Goal: Information Seeking & Learning: Learn about a topic

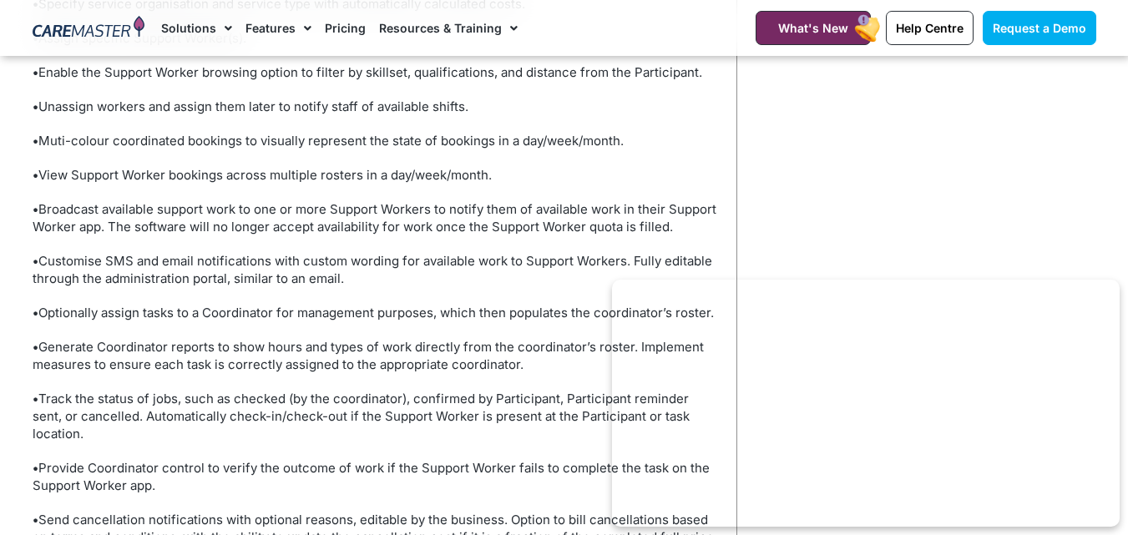
scroll to position [1587, 0]
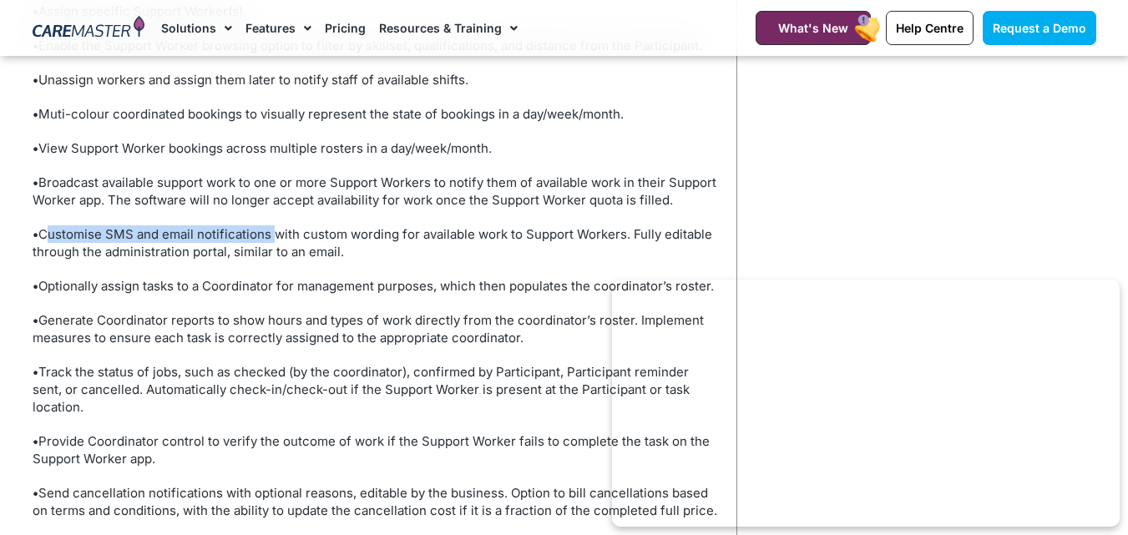
drag, startPoint x: 40, startPoint y: 234, endPoint x: 273, endPoint y: 236, distance: 233.0
click at [273, 236] on p "• Customise SMS and email notifications with custom wording for available work …" at bounding box center [376, 242] width 687 height 35
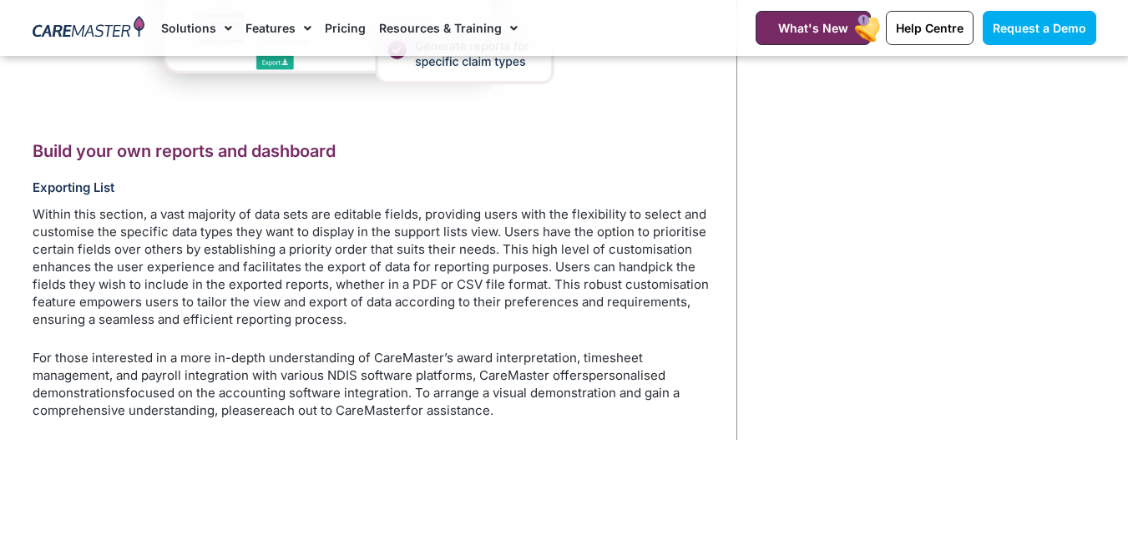
scroll to position [4312, 0]
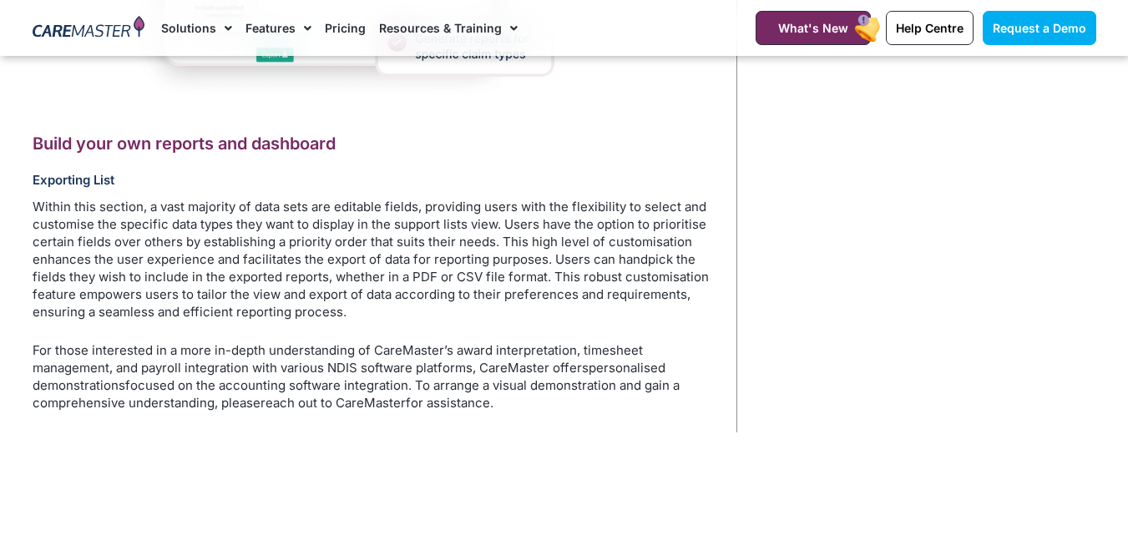
drag, startPoint x: 23, startPoint y: 141, endPoint x: 579, endPoint y: 429, distance: 625.6
copy div "Lorem ipsu dol sitamet con adipiscin Elitseddo Eius Tempor inci utlabor, e dolo…"
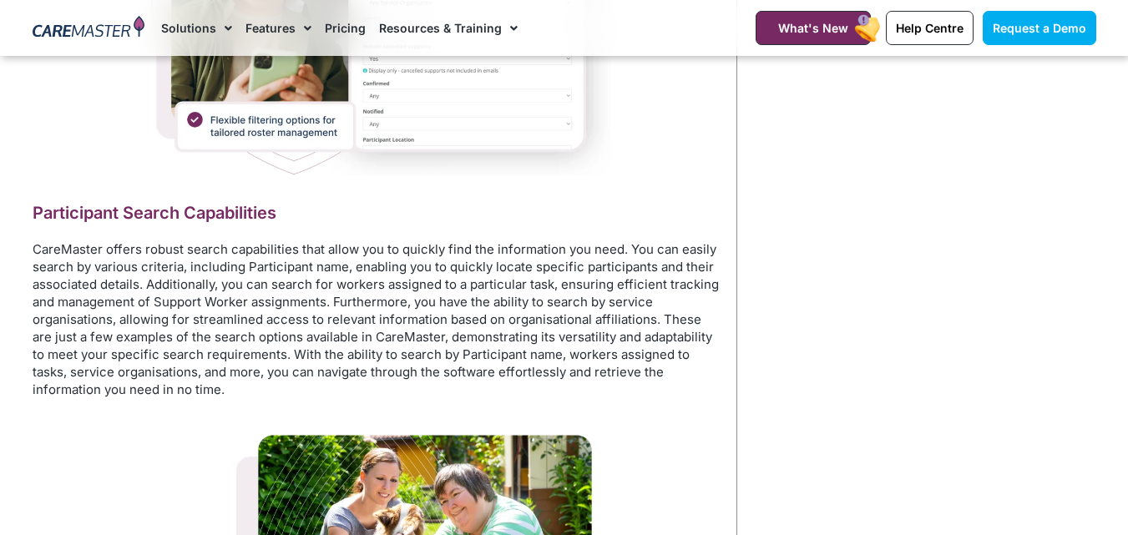
click at [310, 333] on p "CareMaster offers robust search capabilities that allow you to quickly find the…" at bounding box center [376, 319] width 687 height 158
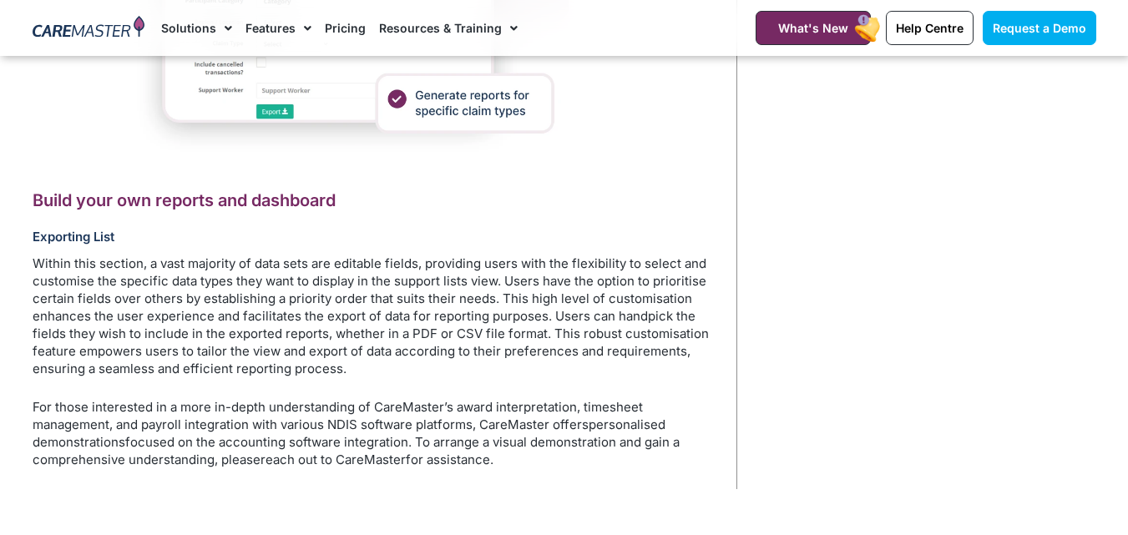
scroll to position [4355, 0]
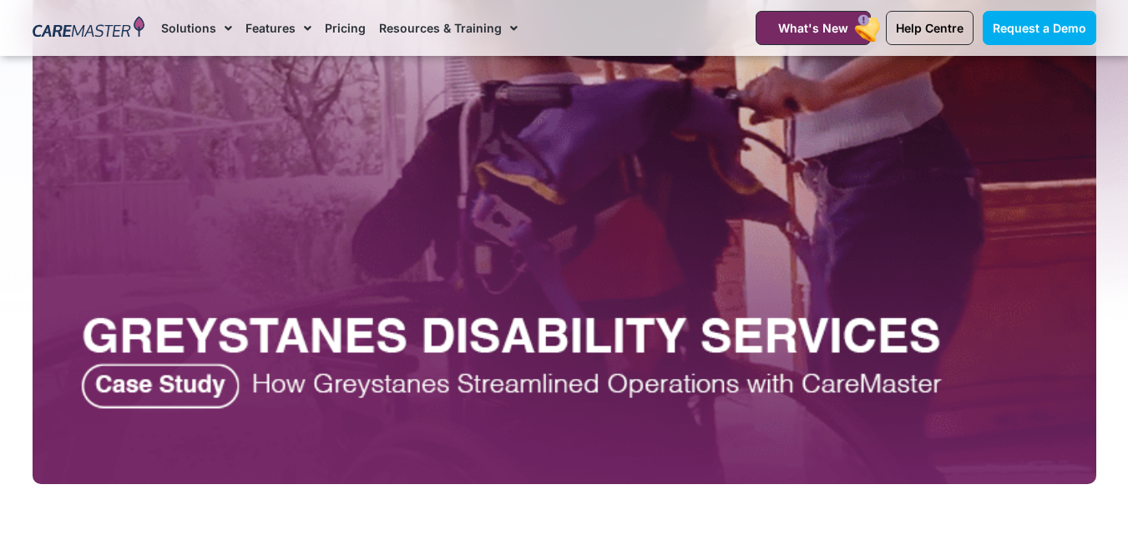
scroll to position [418, 0]
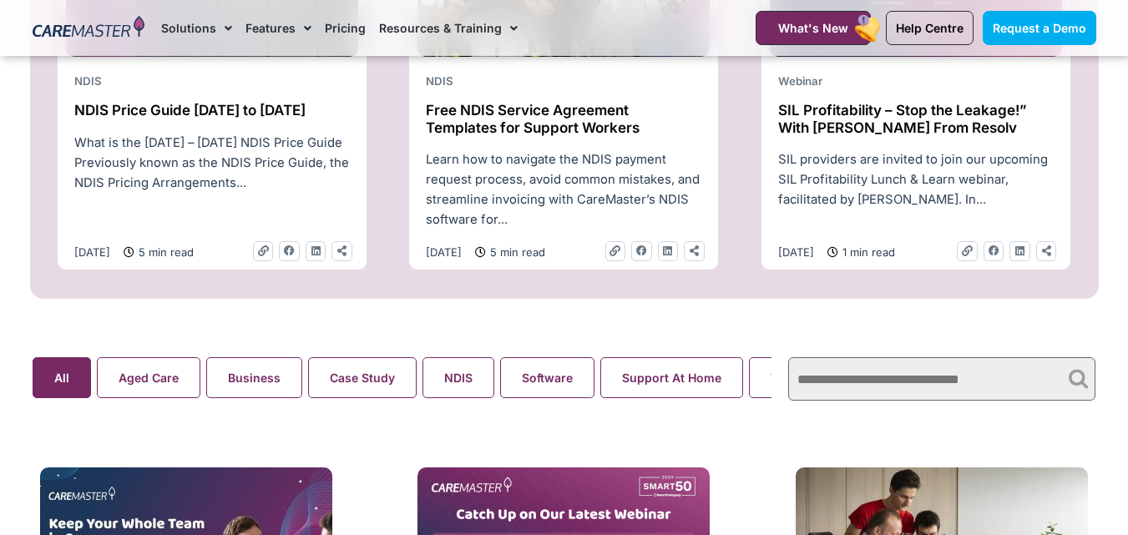
scroll to position [919, 0]
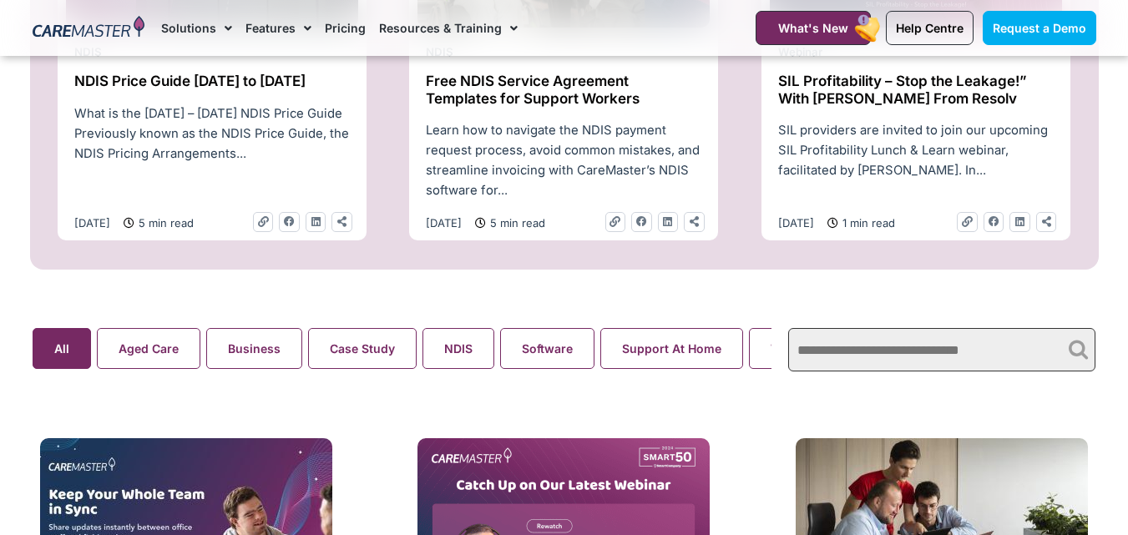
click at [893, 360] on input "text" at bounding box center [941, 349] width 307 height 43
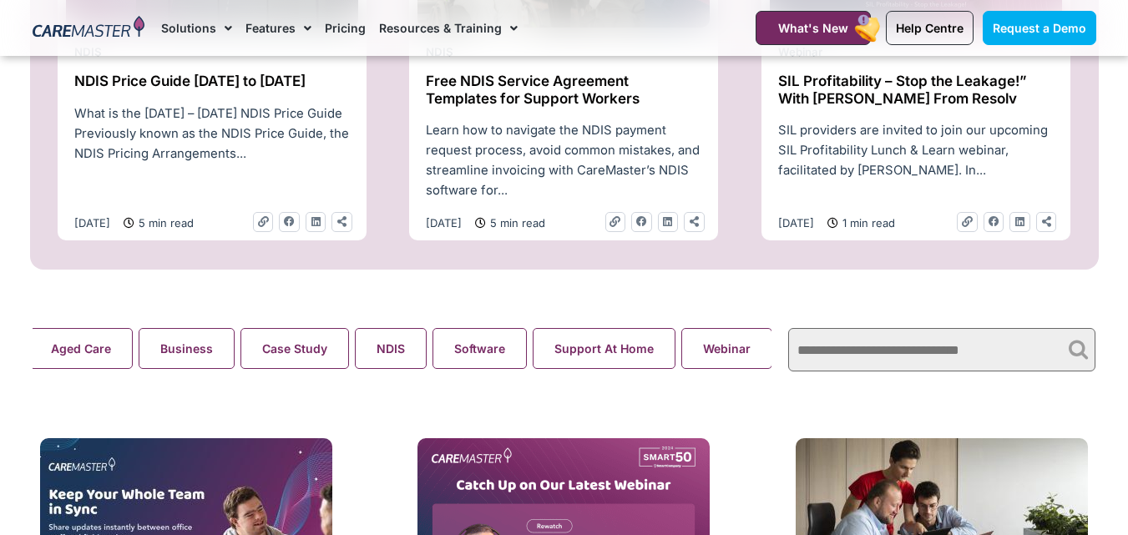
scroll to position [0, 62]
drag, startPoint x: 731, startPoint y: 358, endPoint x: 392, endPoint y: 384, distance: 340.0
click at [392, 380] on div "Aged Care Business Case Study NDIS Software Support At Home Webinar All" at bounding box center [402, 350] width 757 height 60
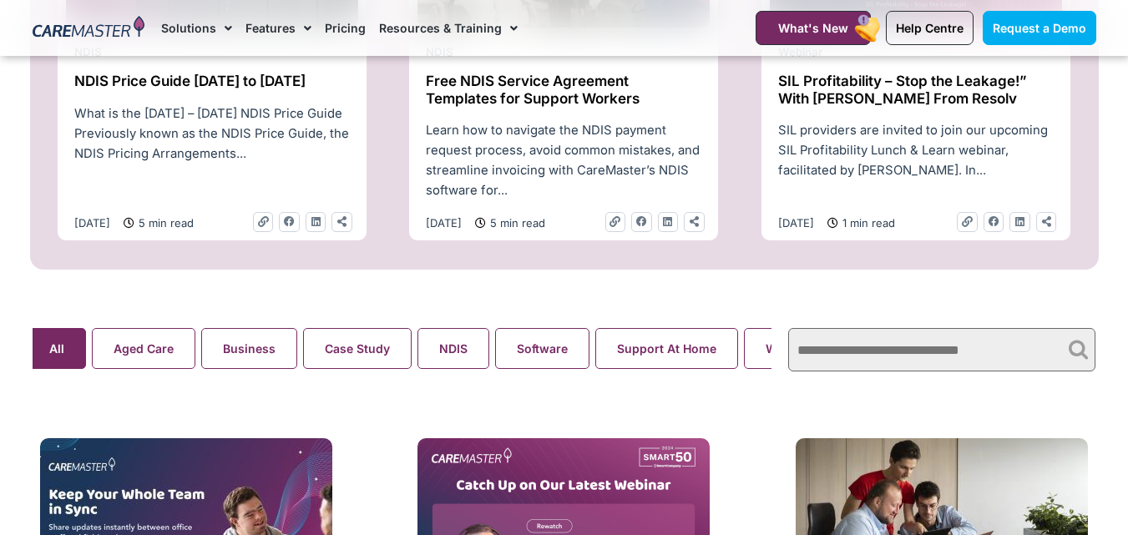
scroll to position [0, 0]
drag, startPoint x: 288, startPoint y: 365, endPoint x: 575, endPoint y: 381, distance: 287.7
click at [561, 380] on div "Aged Care Business Case Study NDIS Software Support At Home Webinar All" at bounding box center [402, 350] width 757 height 60
click at [919, 370] on input "text" at bounding box center [941, 349] width 307 height 43
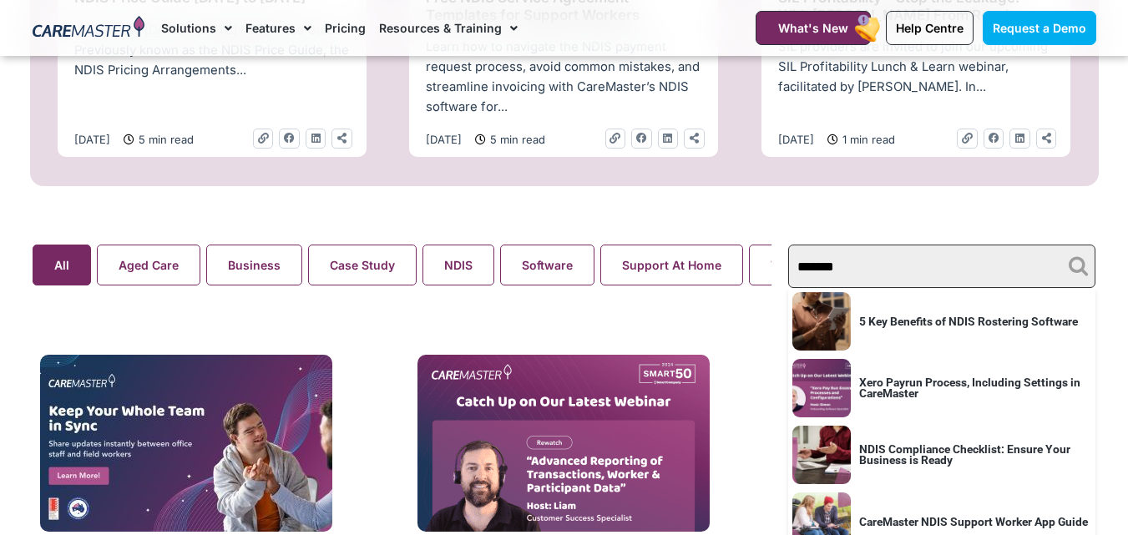
type input "*******"
click at [1022, 324] on link "5 Key Benefits of NDIS Rostering Software" at bounding box center [968, 321] width 219 height 13
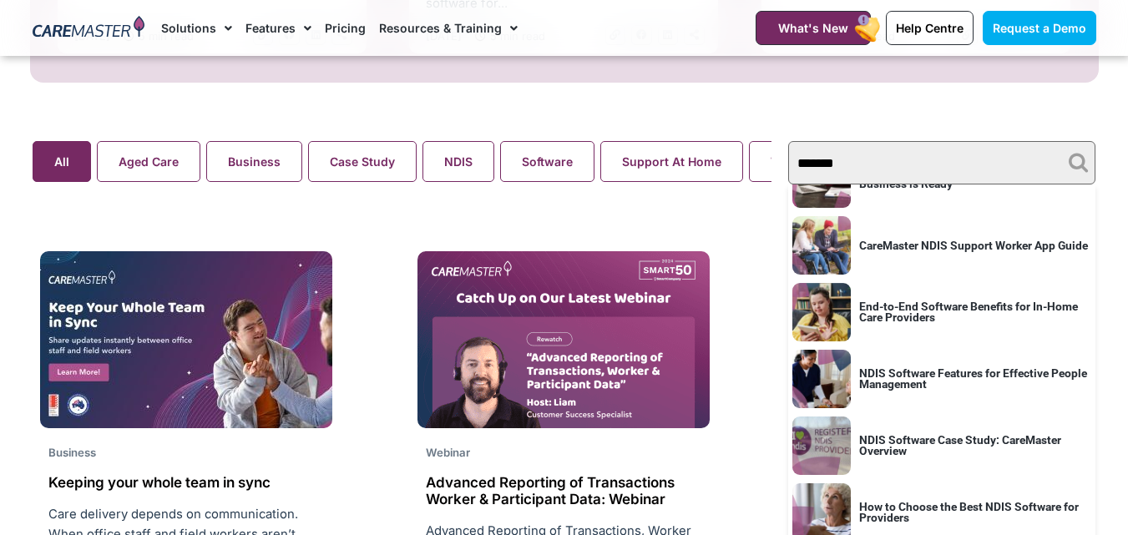
scroll to position [1169, 0]
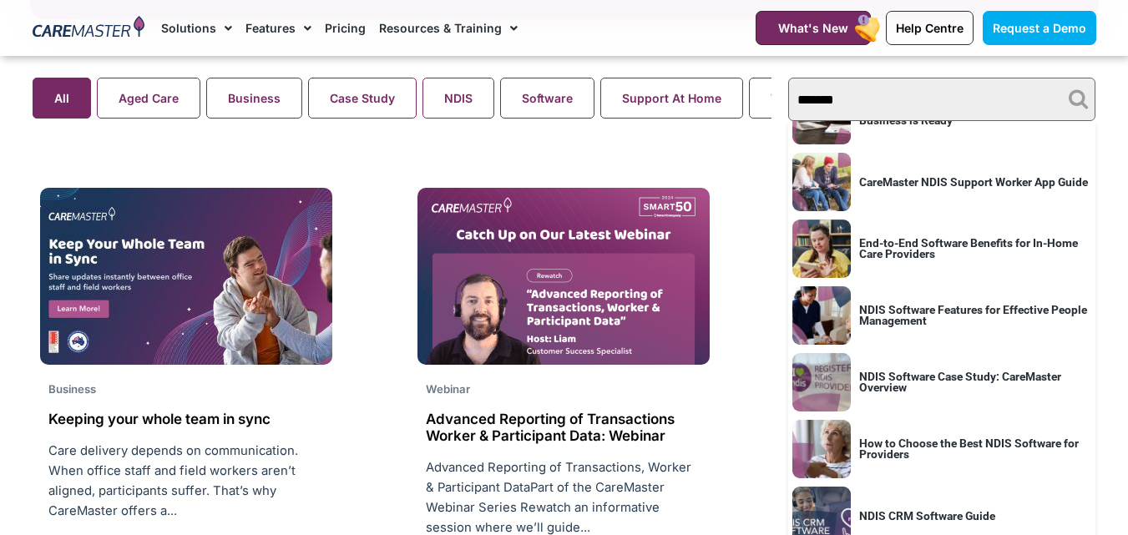
type input "*******"
